Goal: Information Seeking & Learning: Learn about a topic

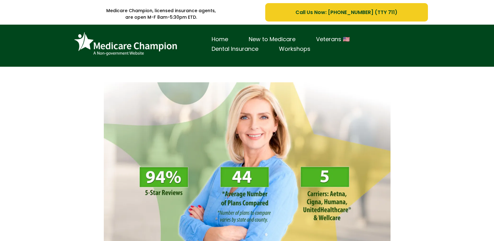
click at [336, 12] on span "Call Us Now: [PHONE_NUMBER] (TTY 711)" at bounding box center [346, 12] width 102 height 8
click at [373, 11] on span "Call Us Now: [PHONE_NUMBER] (TTY 711)" at bounding box center [346, 12] width 102 height 8
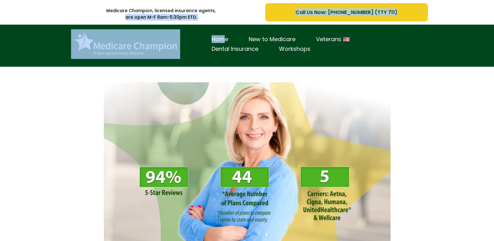
drag, startPoint x: 251, startPoint y: 12, endPoint x: 224, endPoint y: 25, distance: 29.7
click at [227, 12] on p "Medicare Champion, licensed insurance agents," at bounding box center [161, 10] width 190 height 7
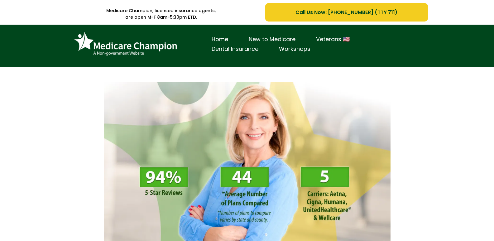
click at [270, 38] on link "New to Medicare" at bounding box center [271, 40] width 67 height 10
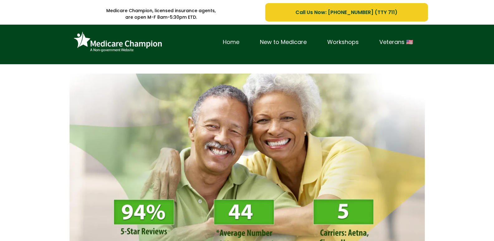
click at [231, 42] on link "Home" at bounding box center [231, 42] width 37 height 10
